Goal: Find specific page/section: Find specific page/section

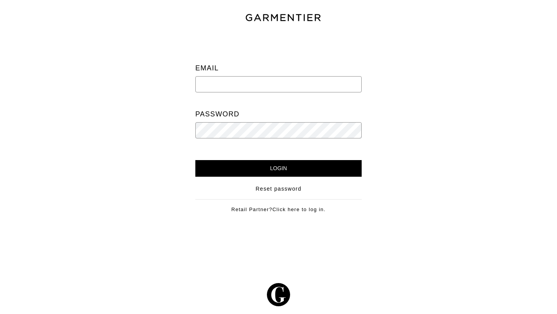
type input "[EMAIL_ADDRESS][PERSON_NAME][DOMAIN_NAME]"
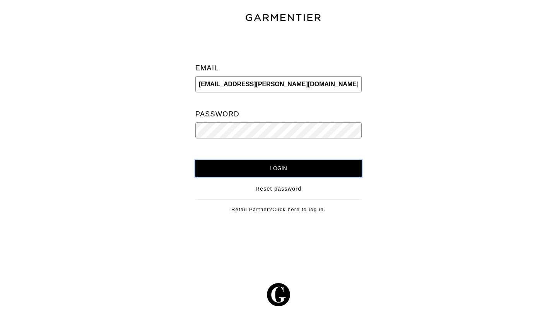
click at [334, 169] on input "Login" at bounding box center [278, 168] width 166 height 17
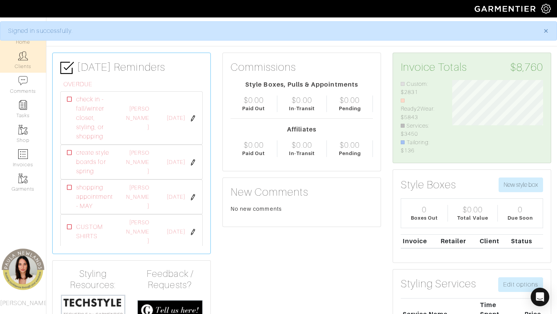
scroll to position [75, 102]
click at [13, 65] on link "Clients" at bounding box center [23, 60] width 46 height 24
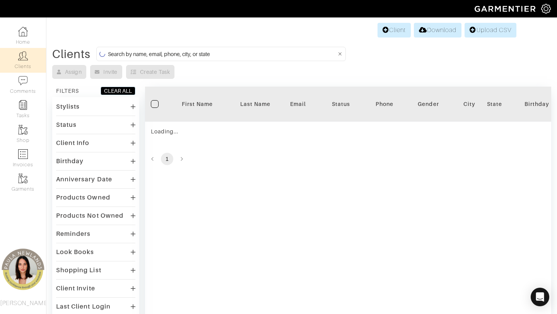
click at [194, 61] on div "Clients Assign Invite Create Task FILTERS CLEAR ALL Stylists Paula Newlands Sta…" at bounding box center [301, 209] width 499 height 324
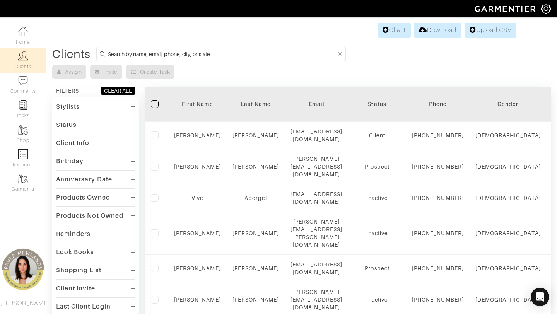
click at [188, 51] on input at bounding box center [222, 54] width 228 height 10
type input "[PERSON_NAME]"
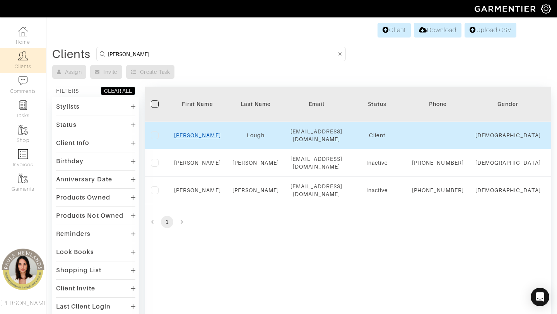
click at [196, 132] on link "[PERSON_NAME]" at bounding box center [197, 135] width 47 height 6
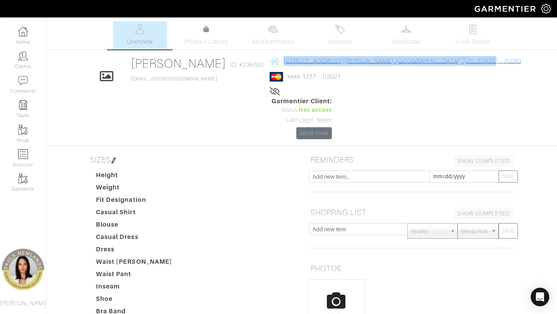
drag, startPoint x: 444, startPoint y: 61, endPoint x: 297, endPoint y: 61, distance: 147.3
click at [296, 61] on div "Click To Edit [PERSON_NAME] ID: #236763 [EMAIL_ADDRESS][DOMAIN_NAME] [STREET_AD…" at bounding box center [301, 97] width 441 height 83
copy span "[STREET_ADDRESS][PERSON_NAME][US_STATE]"
